Goal: Task Accomplishment & Management: Manage account settings

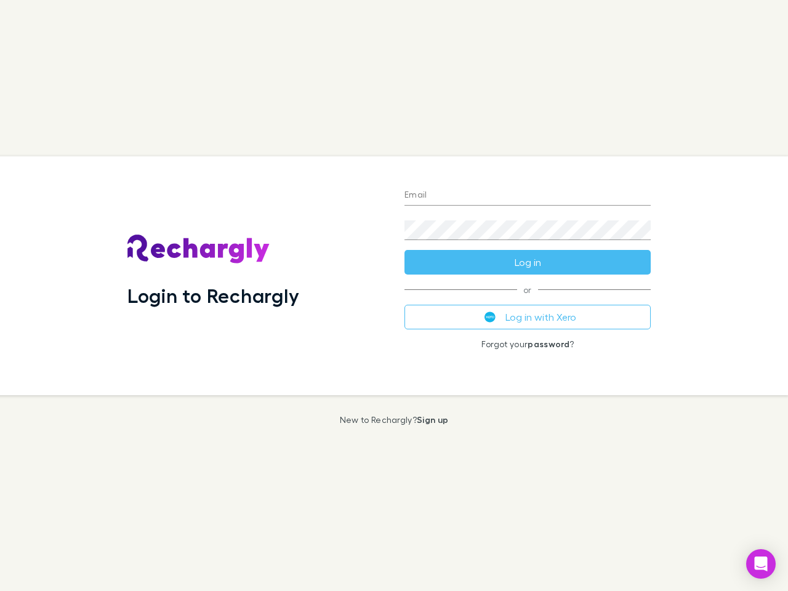
click at [394, 295] on div "Login to Rechargly" at bounding box center [256, 275] width 277 height 239
click at [527, 196] on input "Email" at bounding box center [527, 196] width 246 height 20
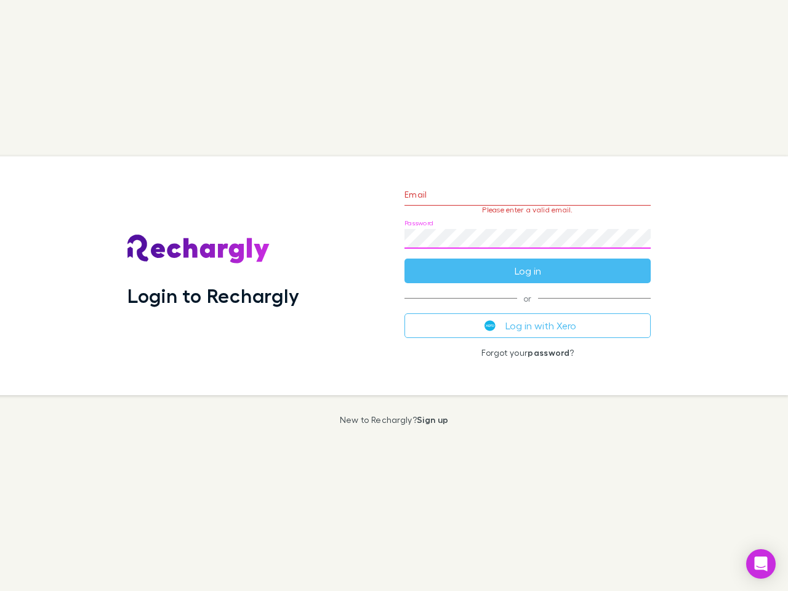
click at [527, 262] on form "Email Please enter a valid email. Password Log in" at bounding box center [527, 229] width 246 height 107
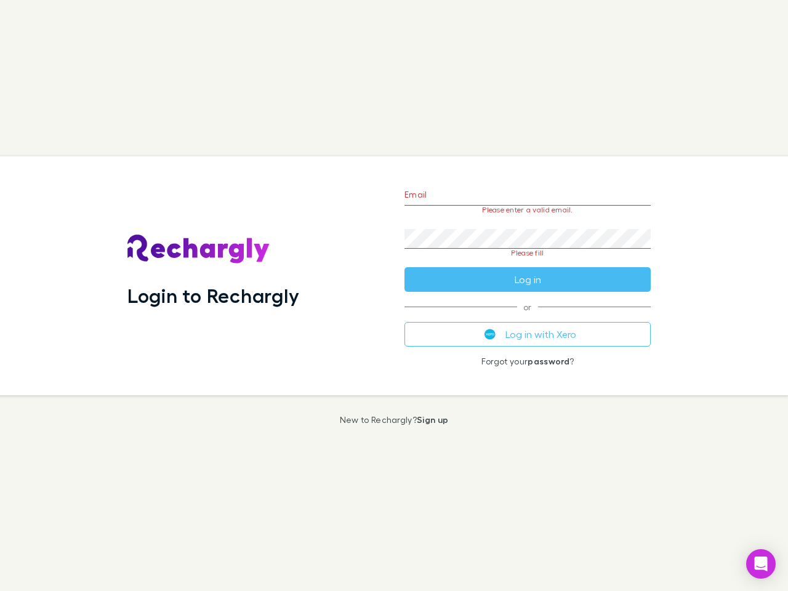
click at [527, 317] on div "Email Please enter a valid email. Password Please fill Log in or Log in with Xe…" at bounding box center [527, 275] width 266 height 239
click at [761, 564] on icon "Open Intercom Messenger" at bounding box center [760, 563] width 13 height 15
